Goal: Book appointment/travel/reservation

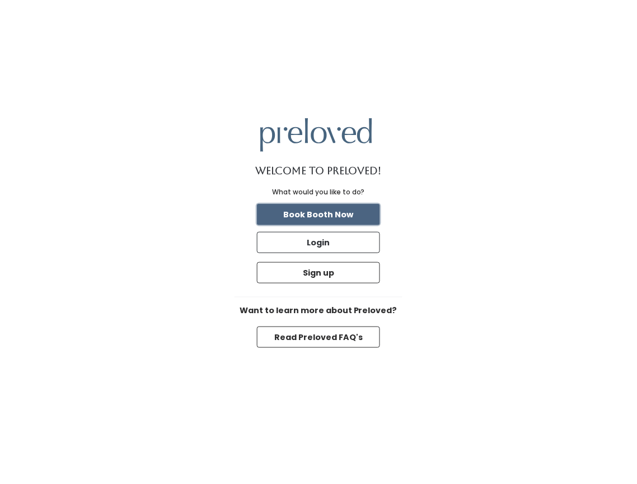
click at [356, 206] on button "Book Booth Now" at bounding box center [318, 214] width 123 height 21
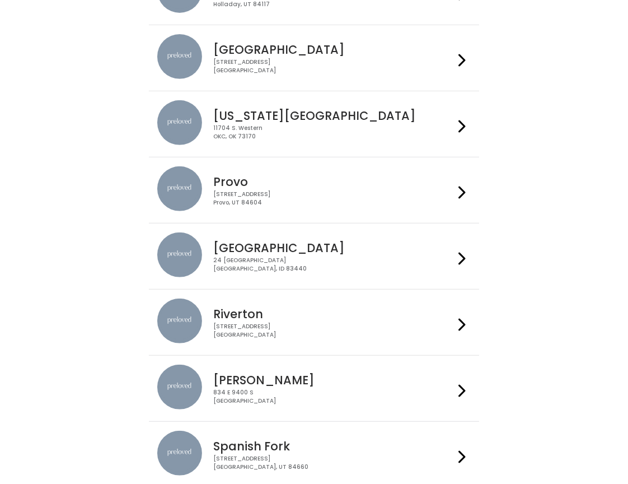
scroll to position [288, 0]
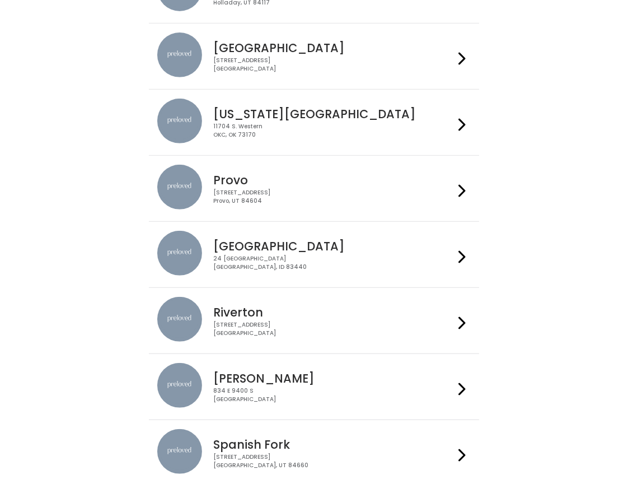
click at [371, 244] on h4 "Rexburg" at bounding box center [333, 246] width 241 height 13
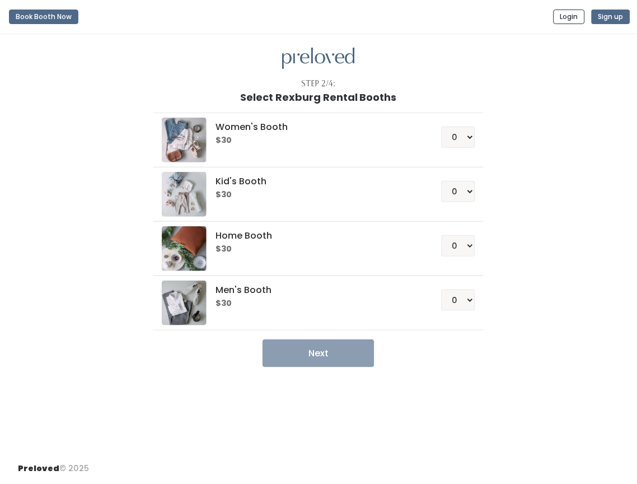
click at [571, 190] on div "Women's Booth $30 0 1 2 3 4 Kid's Booth $30 0 1 2 3 4 0" at bounding box center [318, 235] width 515 height 264
click at [465, 135] on select "0 1 2 3 4" at bounding box center [459, 137] width 34 height 21
select select "1"
click at [442, 127] on select "0 1 2 3 4" at bounding box center [459, 137] width 34 height 21
click at [535, 220] on div "Women's Booth $30 0 1 2 3 4 Kid's Booth $30 0 1 2 3 4 0" at bounding box center [318, 235] width 515 height 264
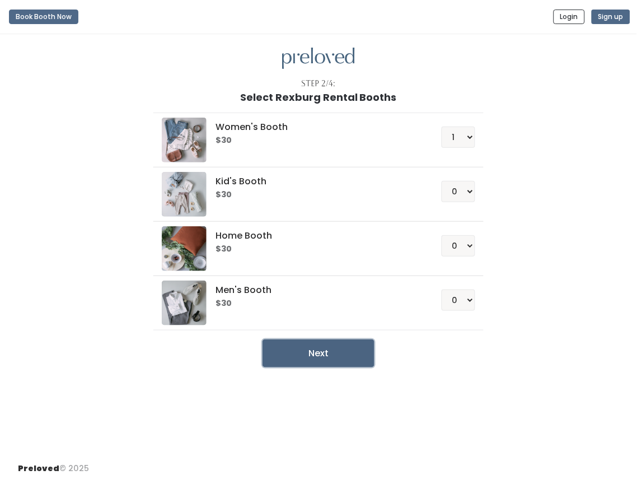
click at [294, 356] on button "Next" at bounding box center [319, 353] width 112 height 28
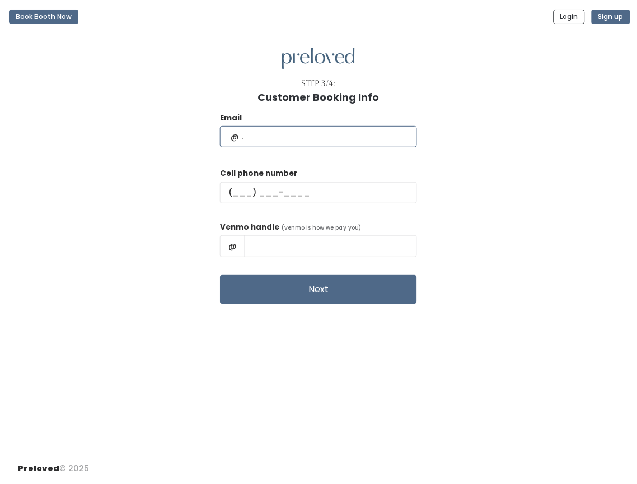
click at [309, 129] on input "text" at bounding box center [318, 136] width 197 height 21
type input "consu.sanmartin0410@gmail.com"
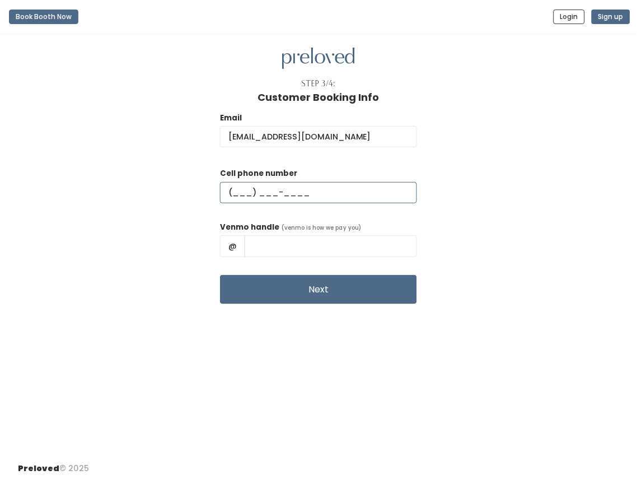
click at [299, 198] on input "text" at bounding box center [318, 192] width 197 height 21
type input "(986) 497-4339"
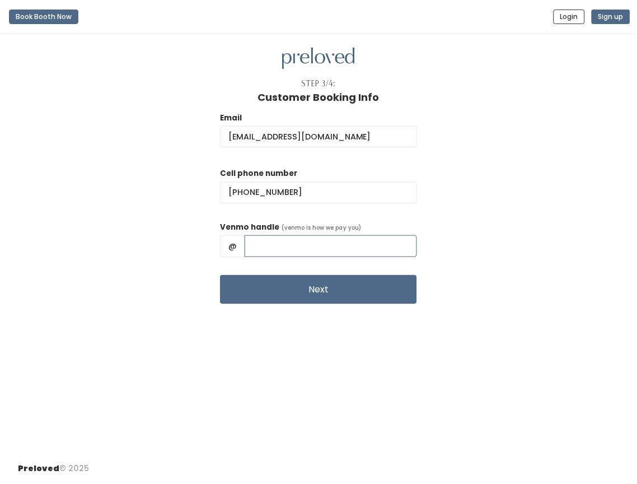
click at [321, 242] on input "text" at bounding box center [331, 245] width 172 height 21
click at [287, 243] on input "consu61" at bounding box center [331, 245] width 172 height 21
type input "Consu61"
click at [428, 262] on div "Email consu.sanmartin0410@gmail.com Cell phone number (986) 497-4339 Venmo hand…" at bounding box center [318, 203] width 601 height 201
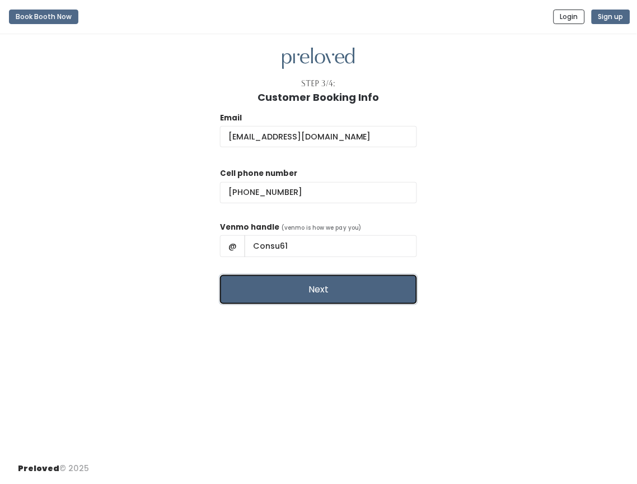
click at [358, 288] on button "Next" at bounding box center [318, 289] width 197 height 29
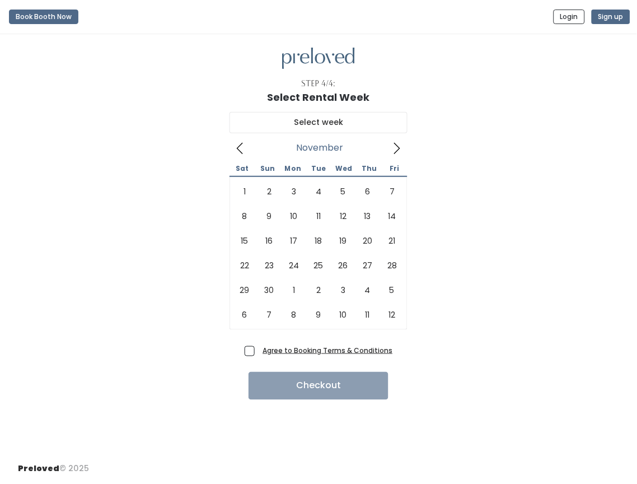
click at [400, 143] on icon at bounding box center [397, 148] width 12 height 12
click at [241, 141] on span at bounding box center [240, 148] width 21 height 18
